Goal: Information Seeking & Learning: Learn about a topic

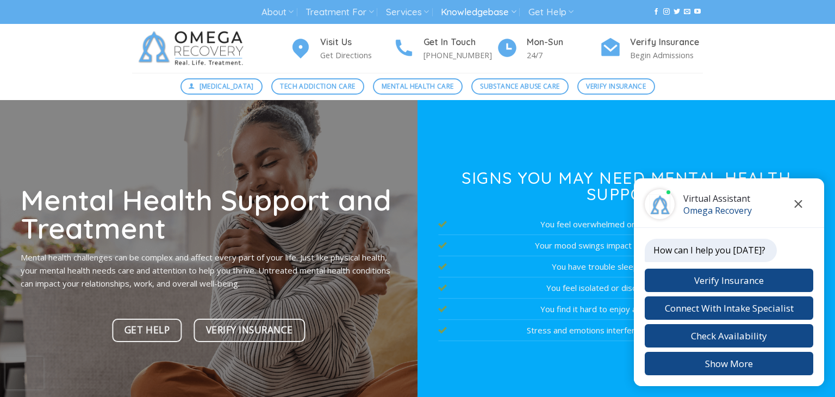
click at [802, 203] on icon "Close chat" at bounding box center [799, 204] width 8 height 8
